Goal: Information Seeking & Learning: Find specific fact

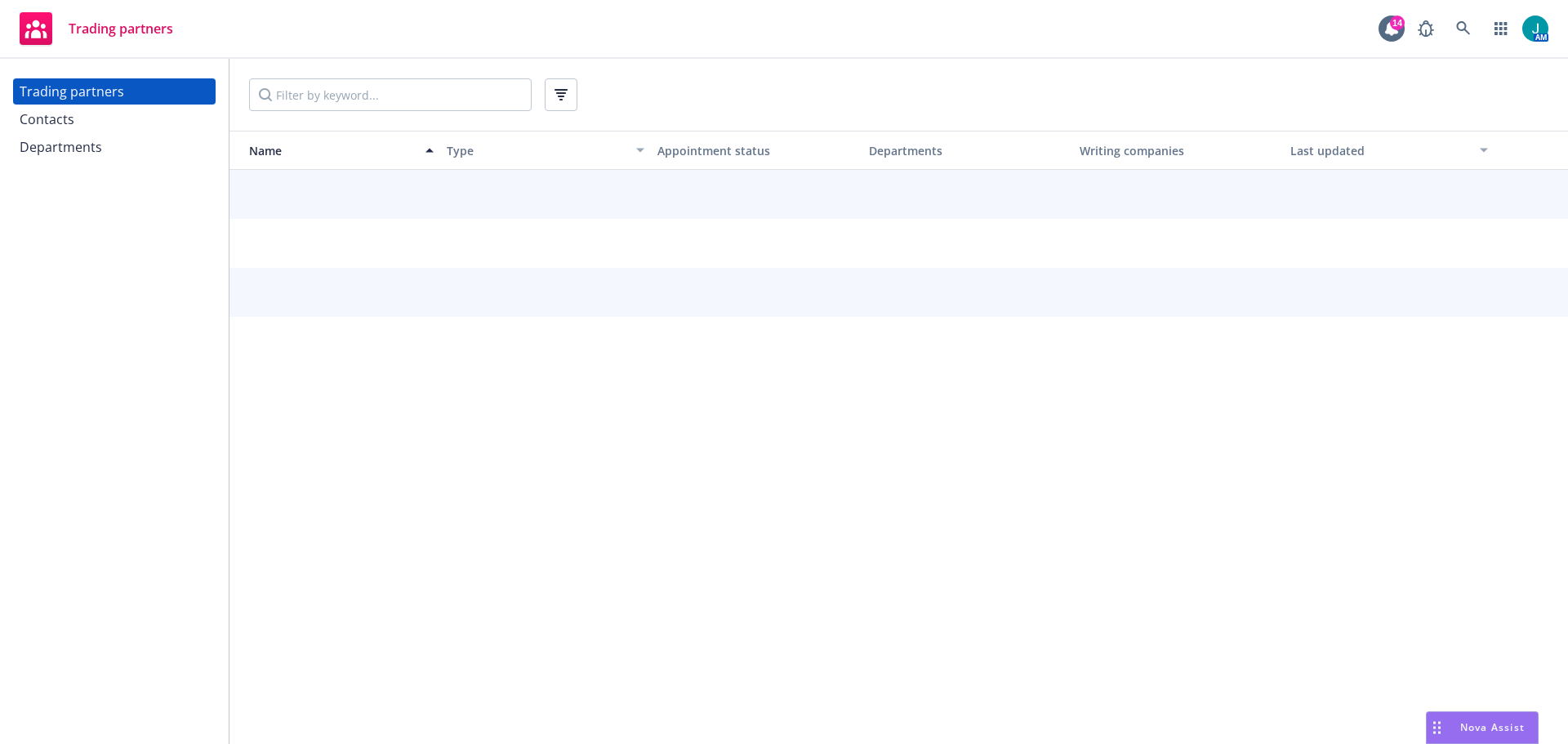
click at [72, 122] on div "Contacts" at bounding box center [47, 119] width 54 height 26
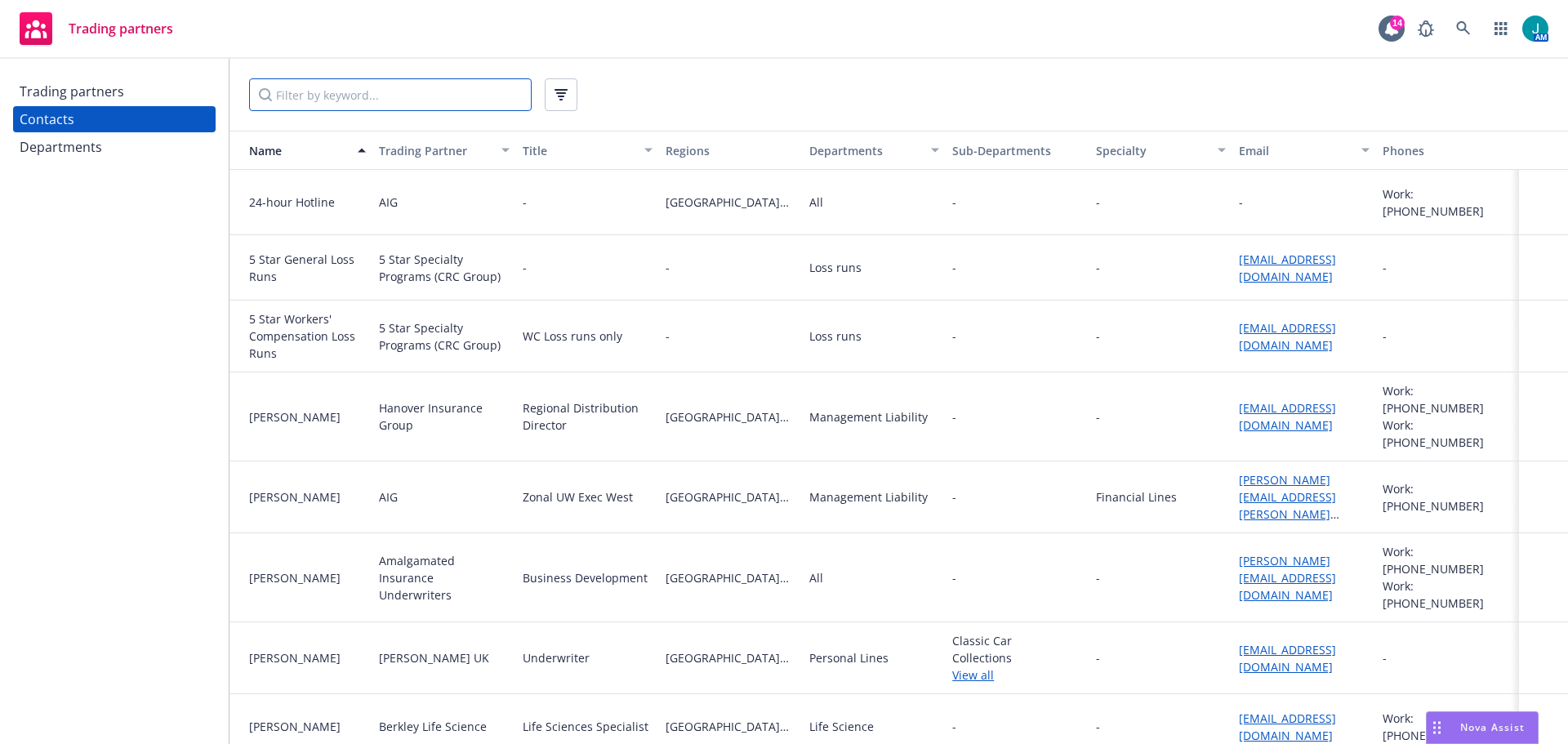
click at [309, 101] on input "Filter by keyword..." at bounding box center [390, 94] width 283 height 32
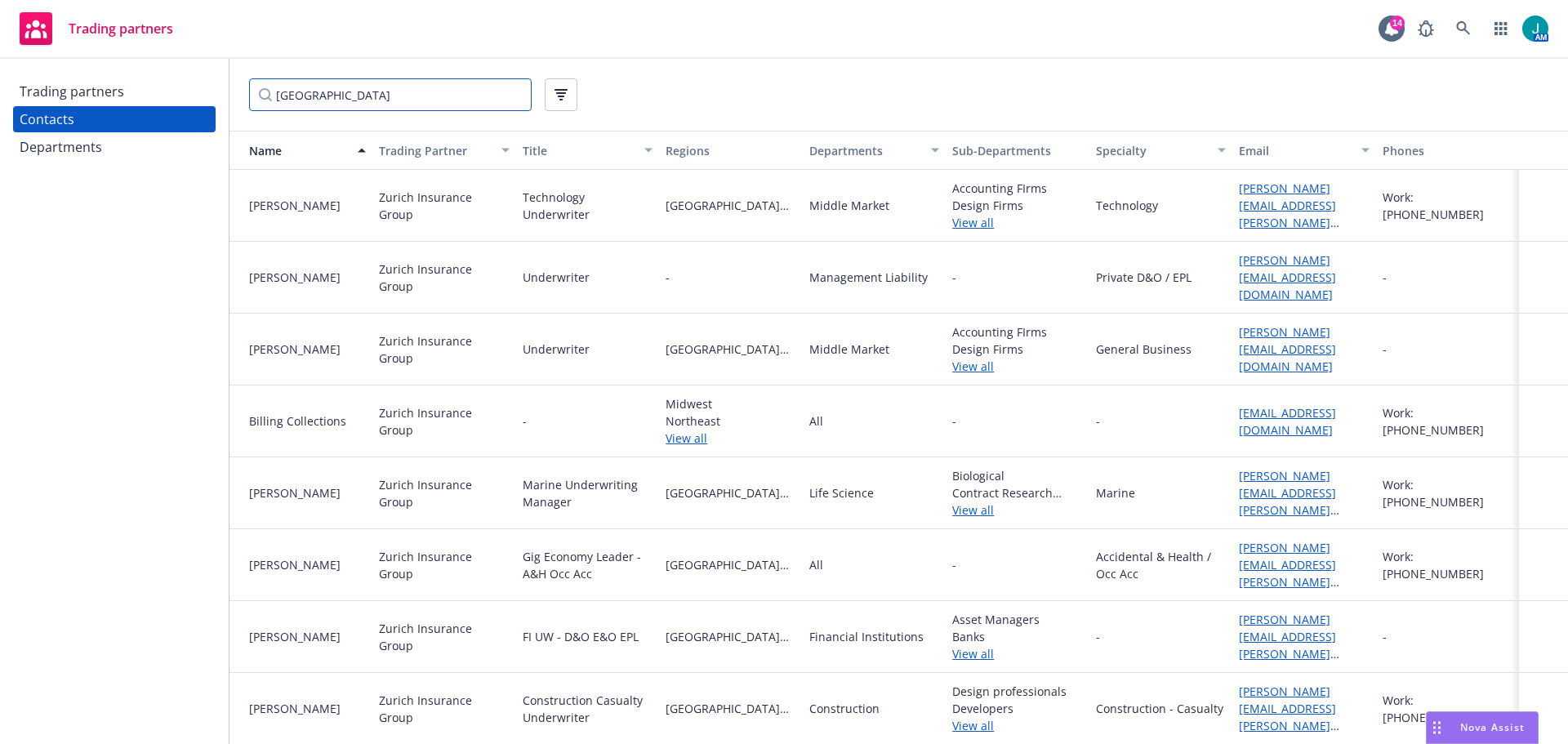
type input "[GEOGRAPHIC_DATA]"
